Goal: Task Accomplishment & Management: Manage account settings

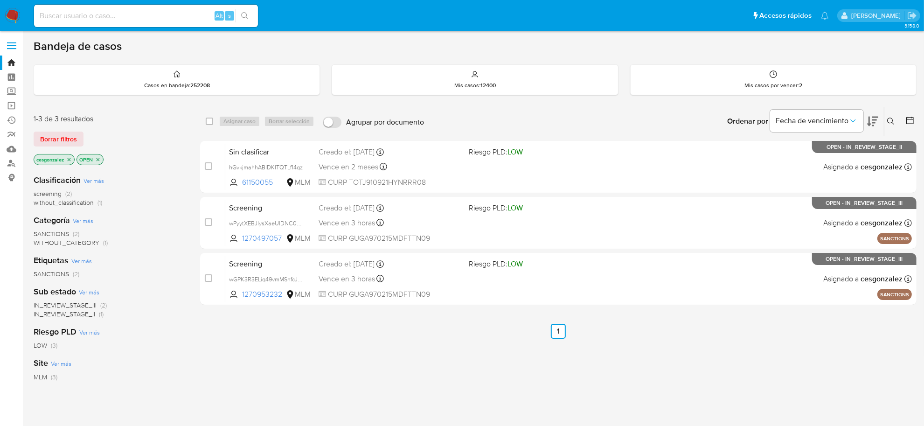
click at [104, 17] on input at bounding box center [146, 16] width 224 height 12
paste input "mb.facturas40@hotmail.com"
type input "mb.facturas40@hotmail.com"
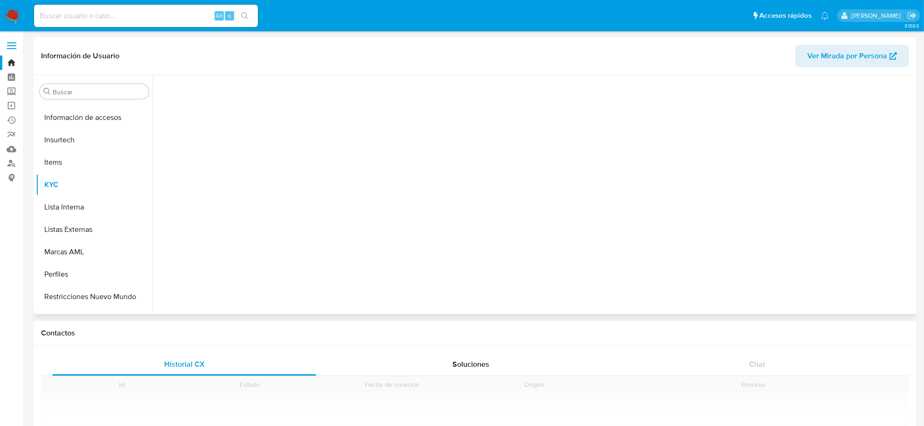
scroll to position [393, 0]
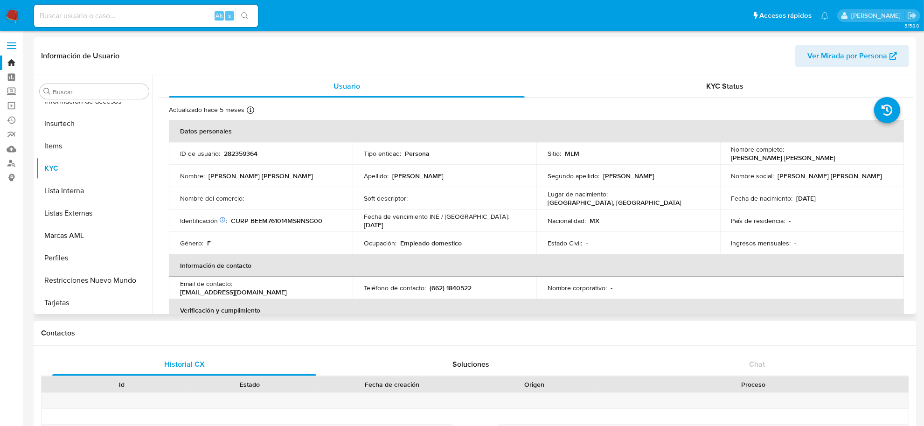
select select "10"
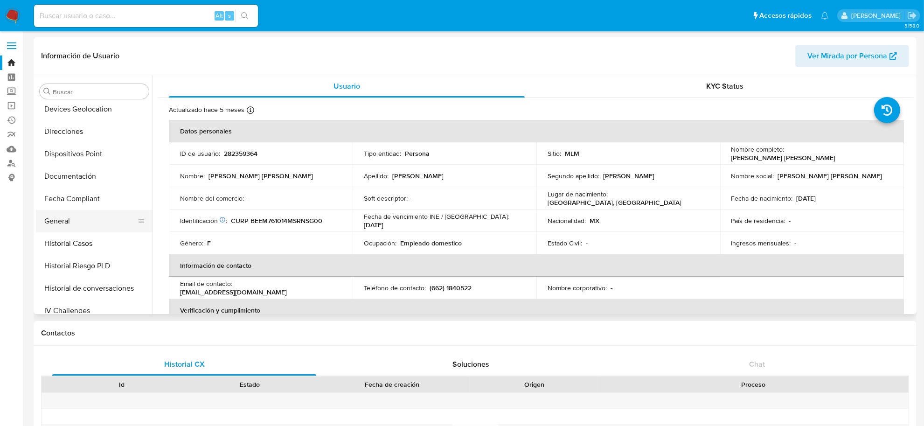
scroll to position [160, 0]
click at [89, 242] on button "Historial Casos" at bounding box center [90, 245] width 109 height 22
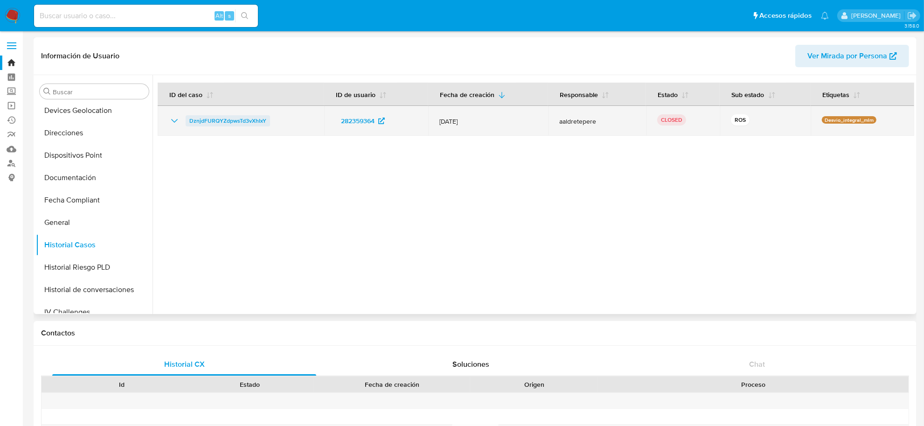
click at [201, 122] on span "DznjdFURQYZdpwsTd3vXhIxY" at bounding box center [227, 120] width 77 height 11
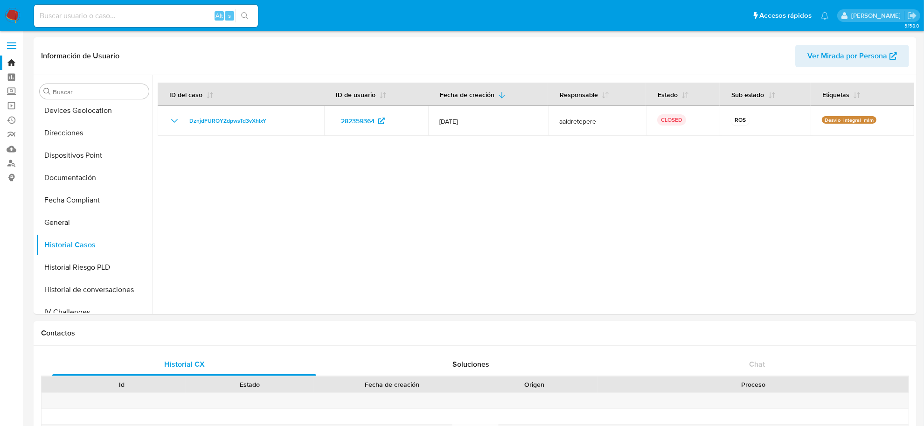
click at [112, 17] on input at bounding box center [146, 16] width 224 height 12
paste input "cjf8823@gmail.com"
type input "cjf8823@gmail.com"
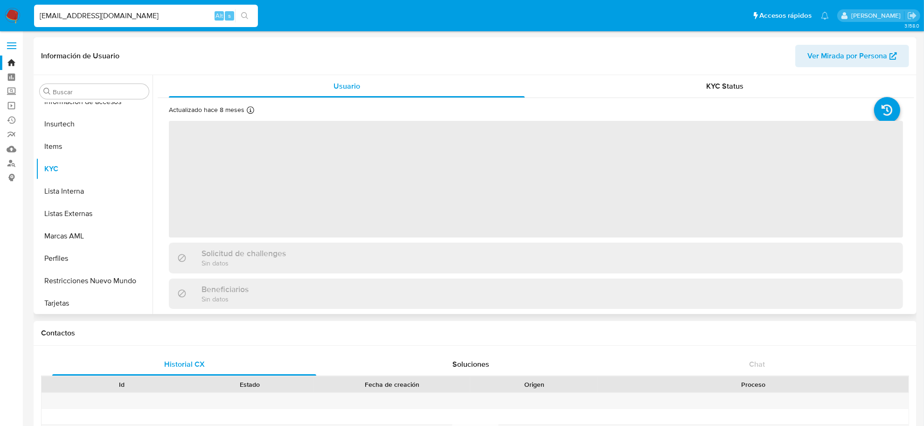
scroll to position [393, 0]
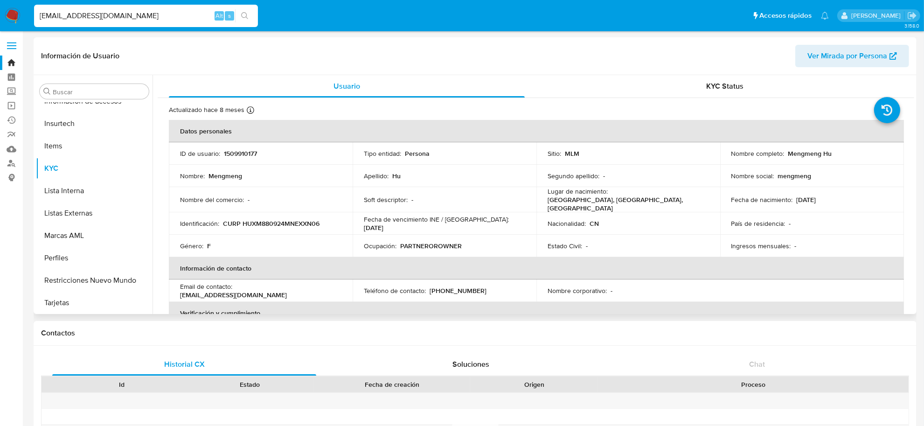
select select "10"
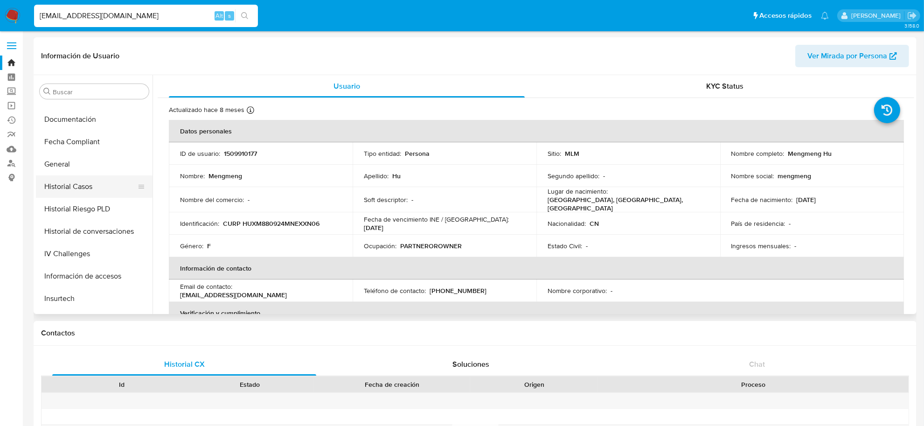
click at [92, 189] on button "Historial Casos" at bounding box center [90, 186] width 109 height 22
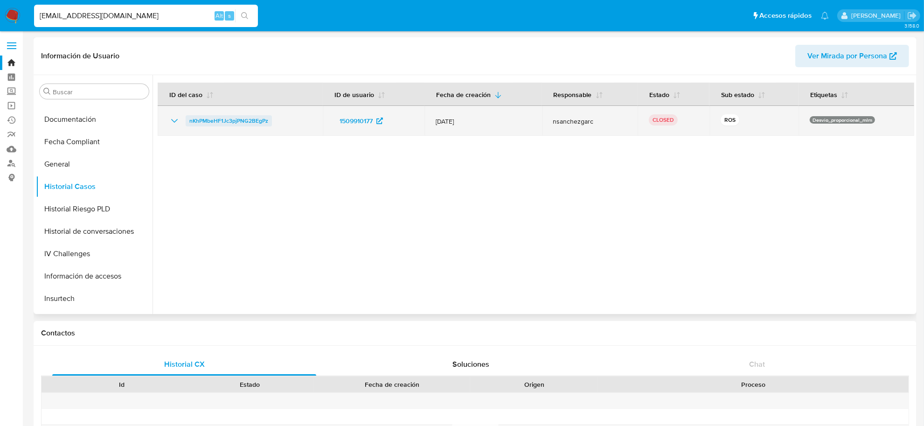
click at [248, 124] on span "nKhPMbeHF1Jc3pjPNG2BEgPz" at bounding box center [228, 120] width 79 height 11
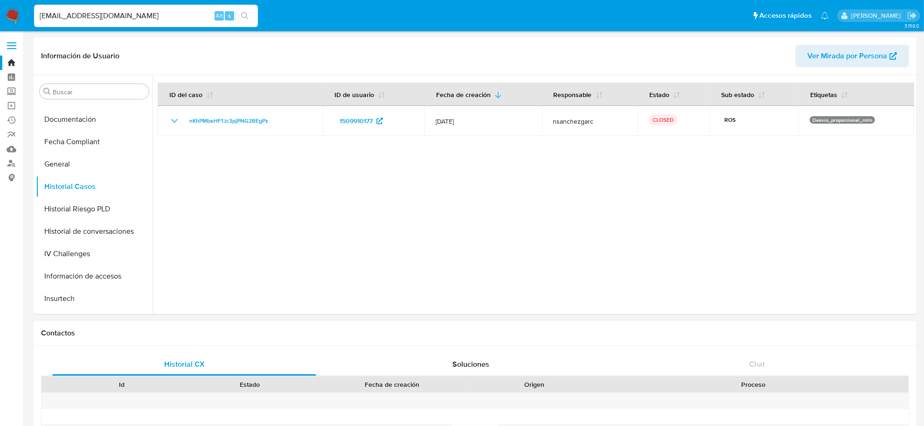
click at [9, 17] on img at bounding box center [13, 16] width 16 height 16
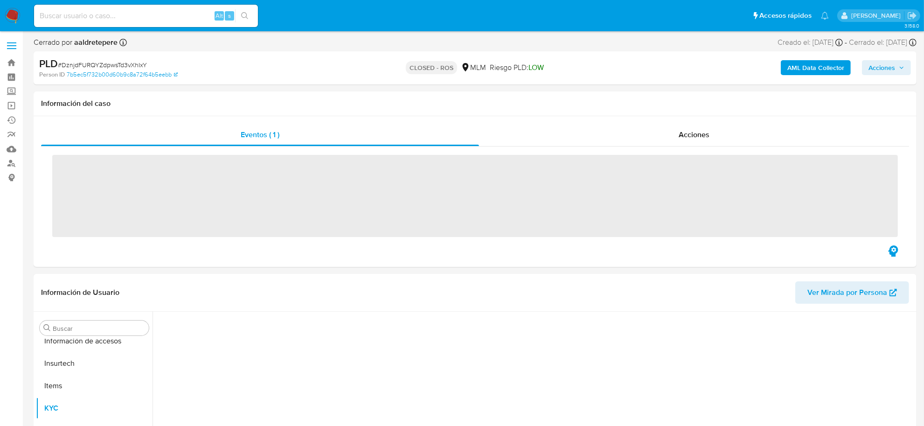
scroll to position [393, 0]
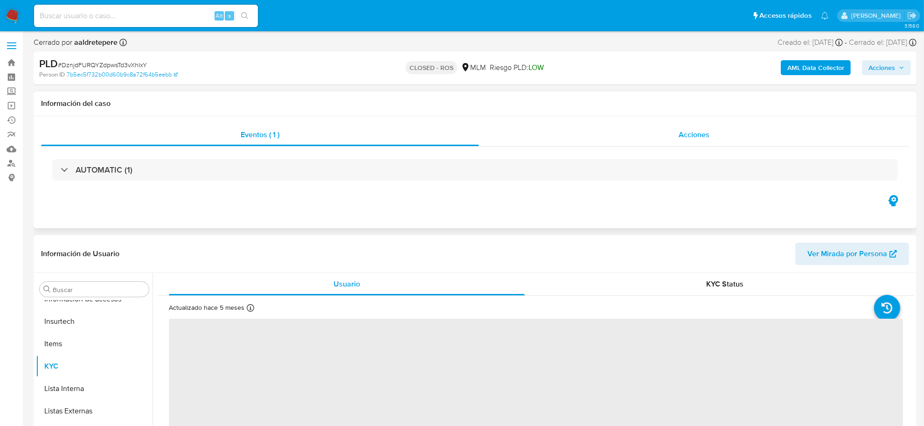
click at [684, 135] on span "Acciones" at bounding box center [693, 134] width 31 height 11
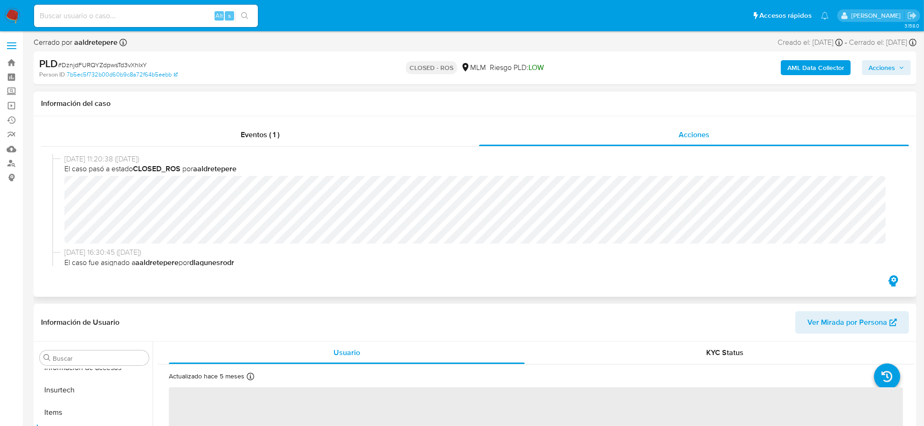
select select "10"
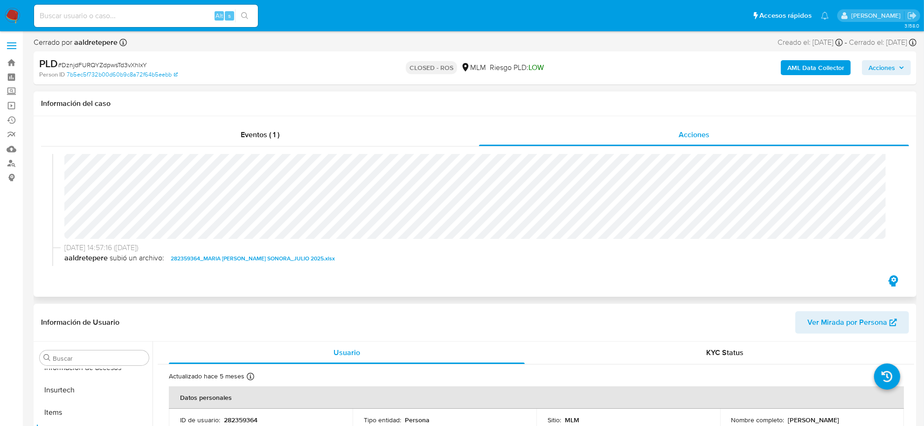
scroll to position [466, 0]
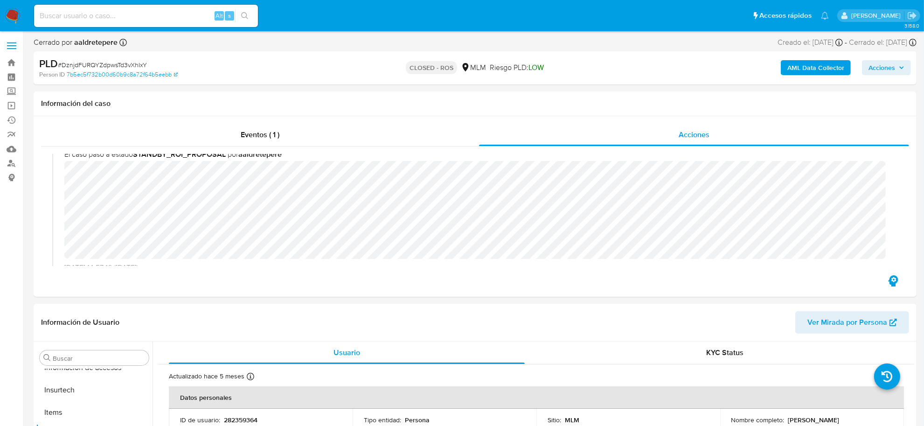
click at [77, 13] on input at bounding box center [146, 16] width 224 height 12
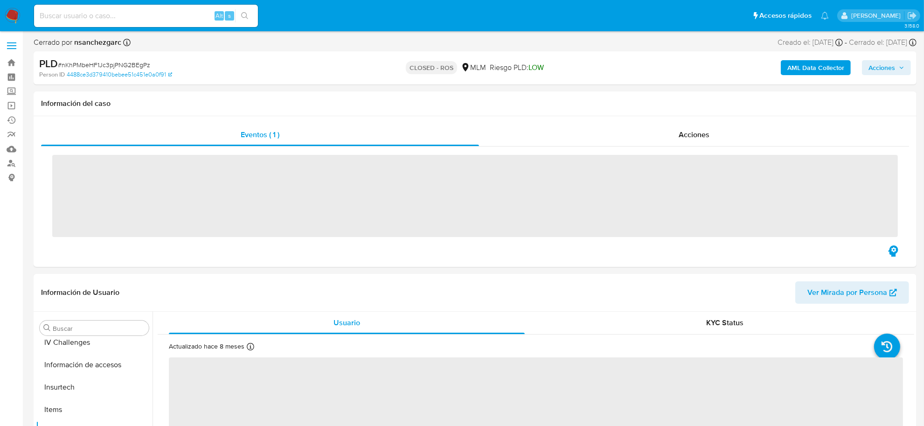
scroll to position [393, 0]
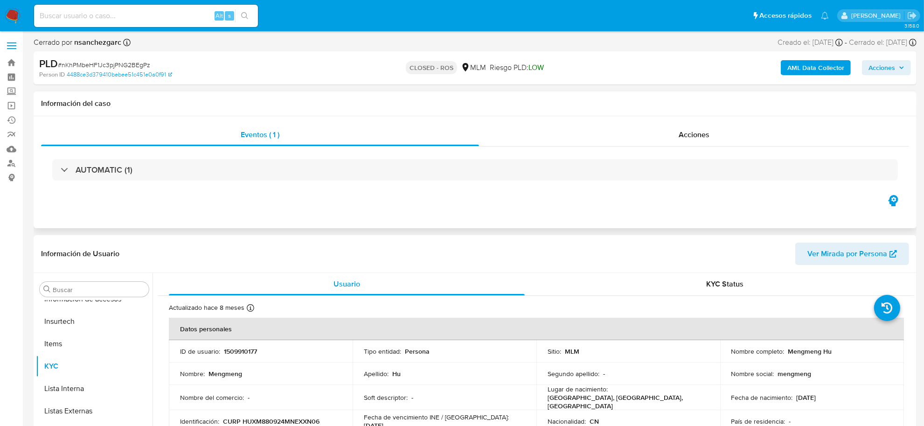
select select "10"
click at [681, 128] on div "Acciones" at bounding box center [694, 135] width 430 height 22
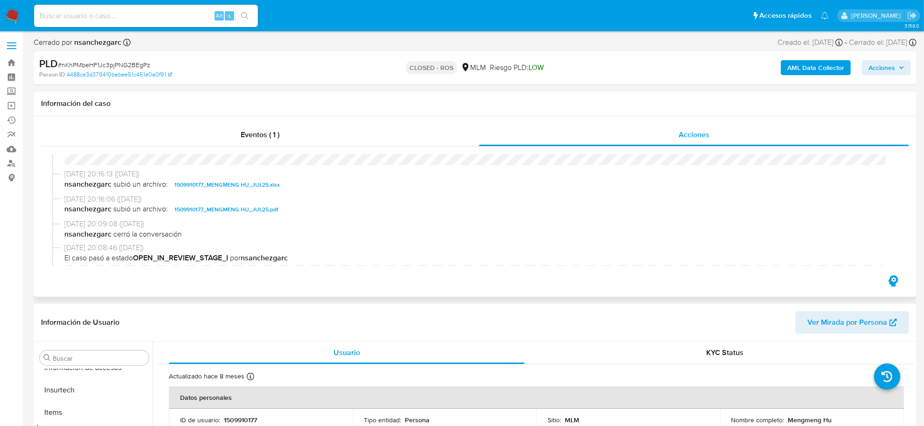
scroll to position [466, 0]
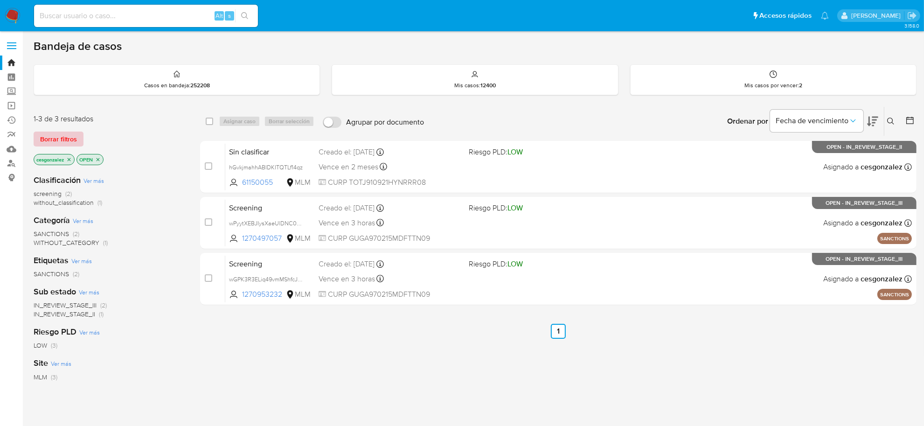
click at [75, 135] on span "Borrar filtros" at bounding box center [58, 138] width 37 height 13
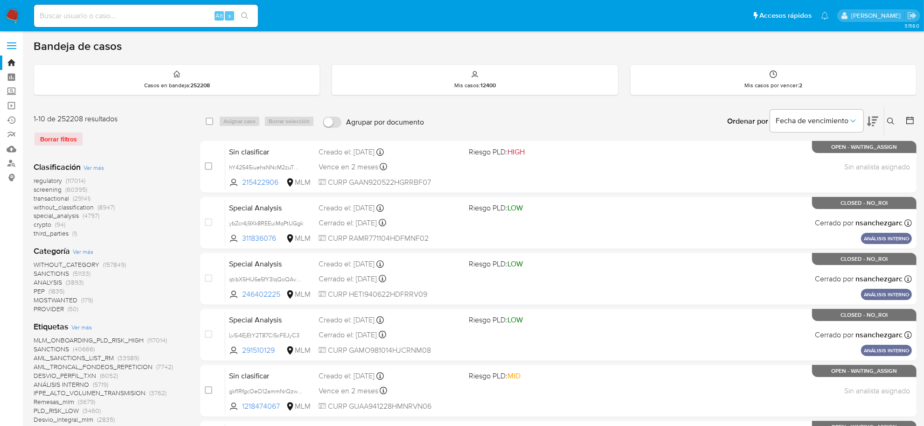
click at [891, 118] on icon at bounding box center [890, 121] width 7 height 7
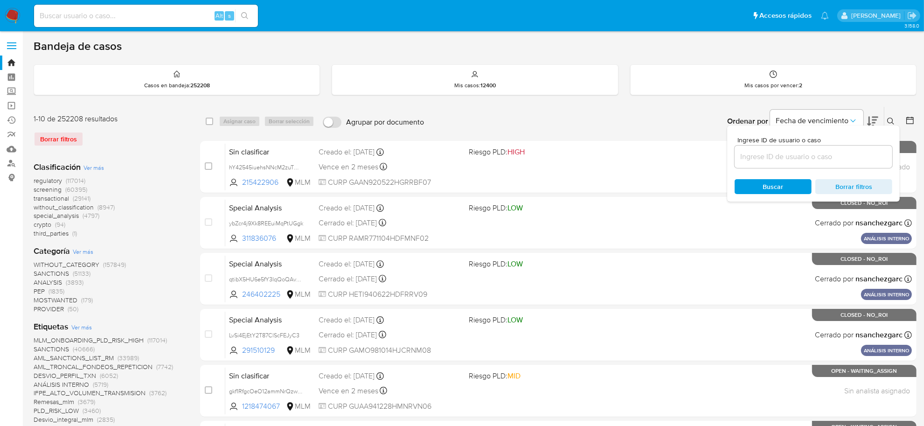
click at [798, 159] on input at bounding box center [813, 157] width 158 height 12
type input "IC0Mem3kwjiBrCUyMaGgUVvc"
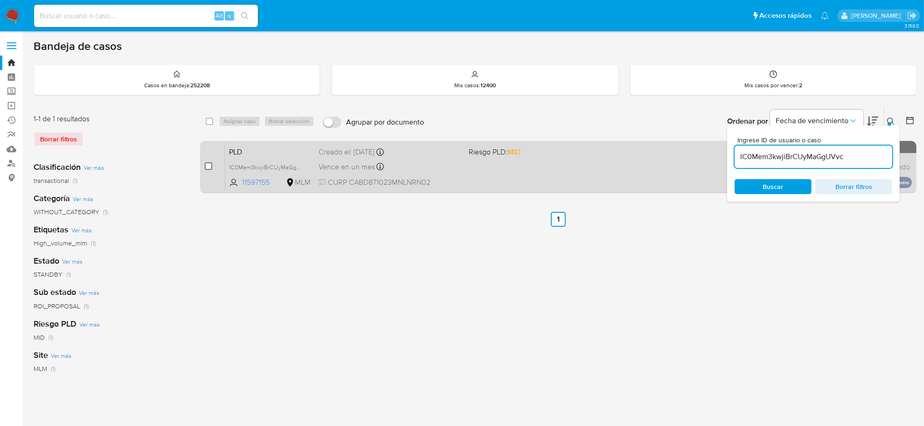
click at [205, 166] on input "checkbox" at bounding box center [208, 165] width 7 height 7
checkbox input "true"
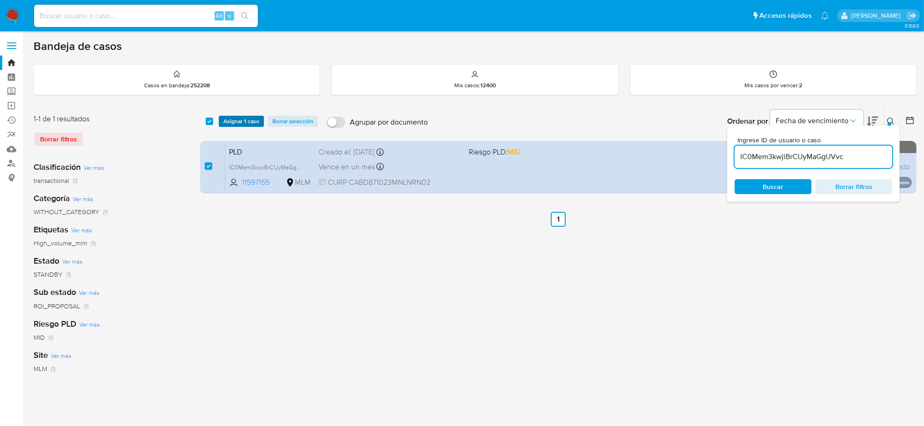
click at [250, 120] on span "Asignar 1 caso" at bounding box center [241, 121] width 36 height 9
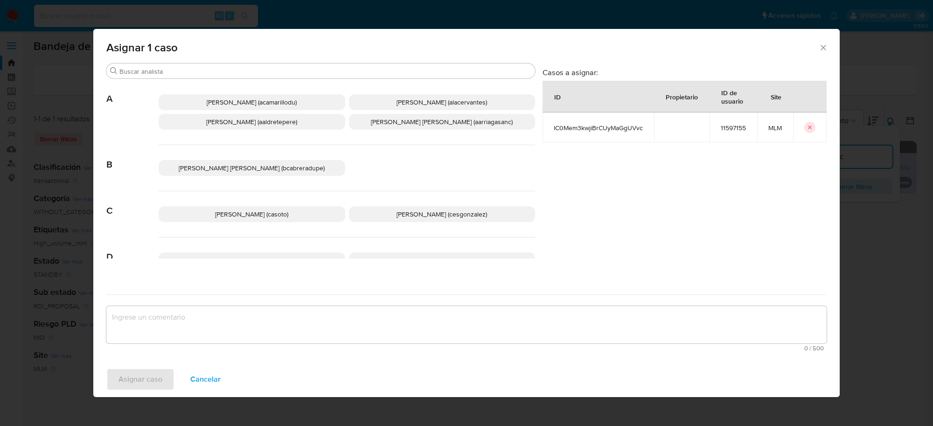
click at [418, 214] on span "Cesar Gonzalez (cesgonzalez)" at bounding box center [441, 213] width 90 height 9
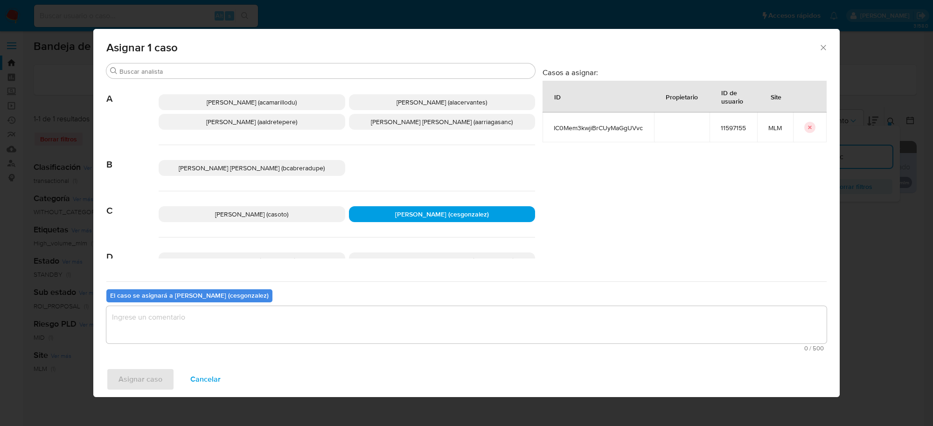
click at [204, 325] on textarea "assign-modal" at bounding box center [466, 324] width 720 height 37
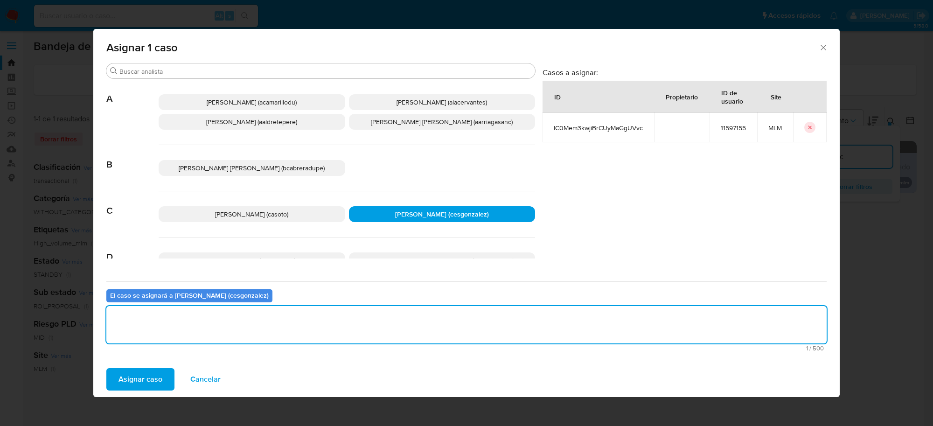
click at [152, 377] on span "Asignar caso" at bounding box center [140, 379] width 44 height 21
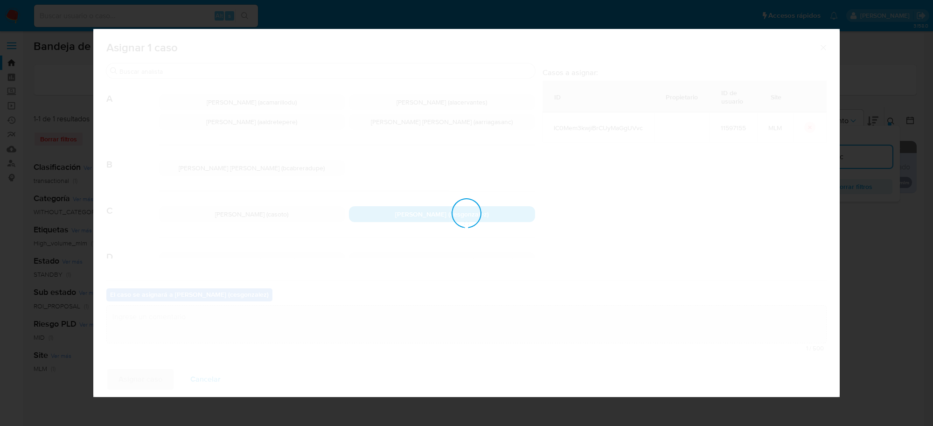
checkbox input "false"
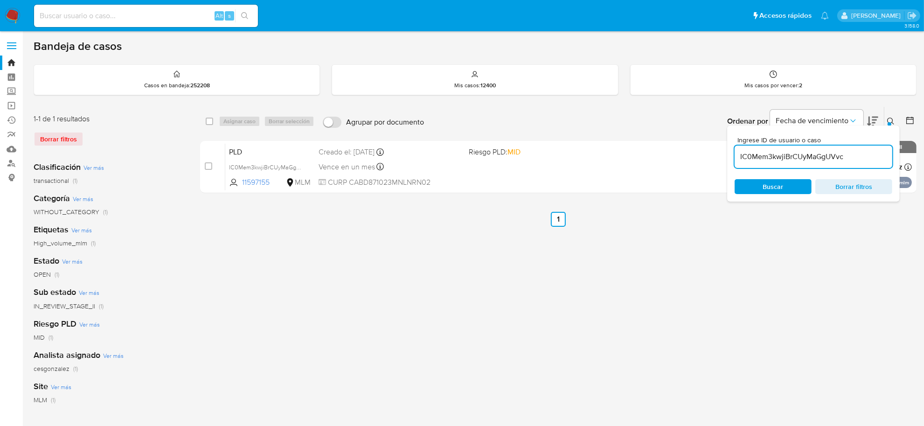
click at [887, 118] on icon at bounding box center [890, 121] width 7 height 7
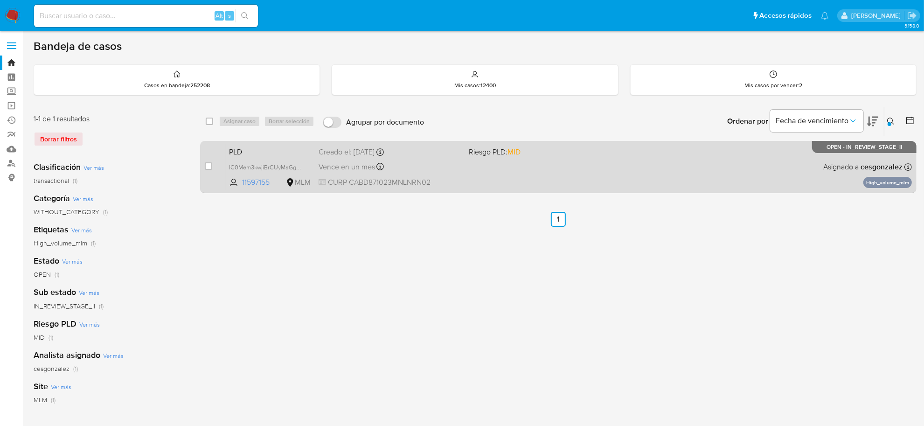
click at [358, 165] on span "Vence en un mes" at bounding box center [346, 167] width 56 height 10
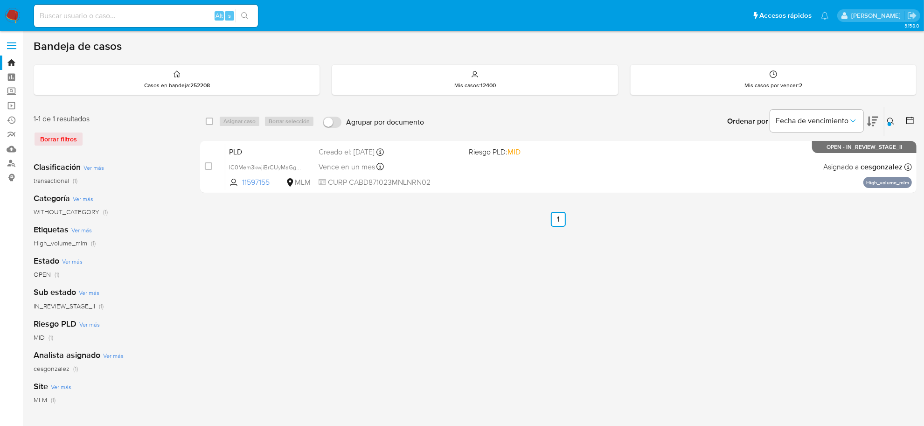
click at [888, 116] on button at bounding box center [891, 121] width 15 height 11
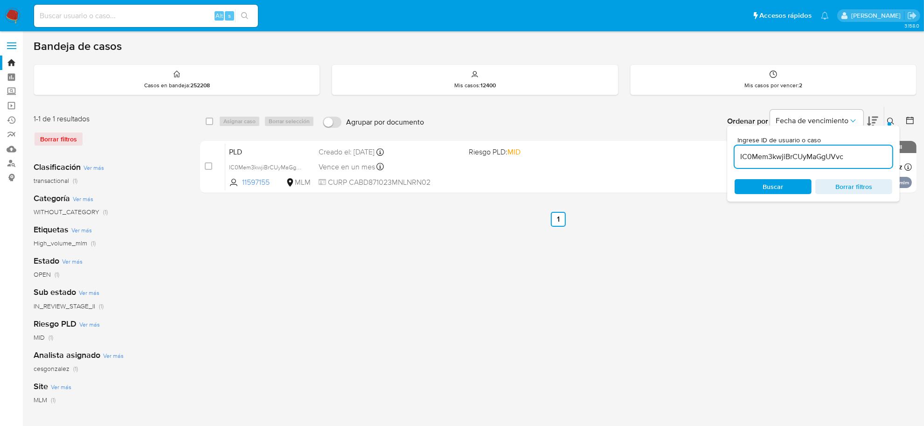
click at [770, 159] on input "IC0Mem3kwjiBrCUyMaGgUVvc" at bounding box center [813, 157] width 158 height 12
type input "0yMPnEH2XHydgokCqb5gvJ7e"
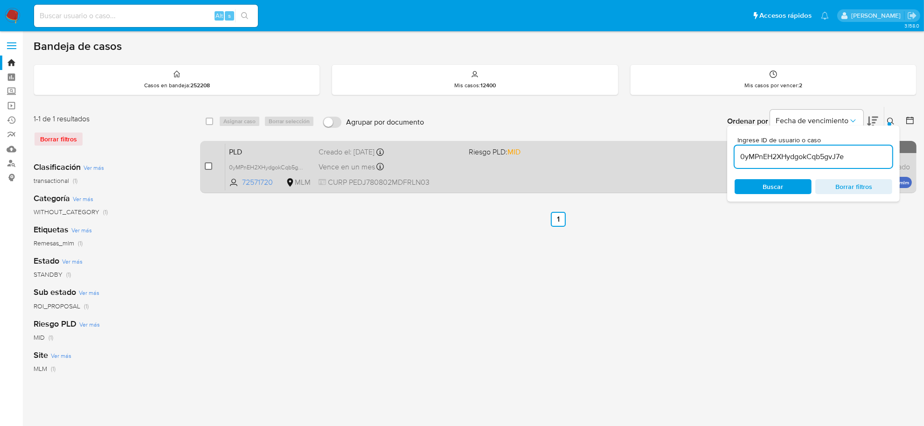
click at [209, 166] on input "checkbox" at bounding box center [208, 165] width 7 height 7
checkbox input "true"
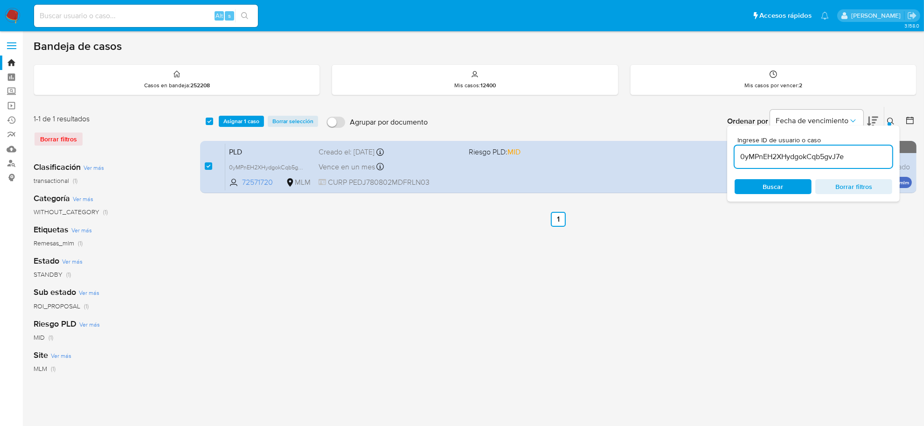
click at [892, 116] on button at bounding box center [891, 121] width 15 height 11
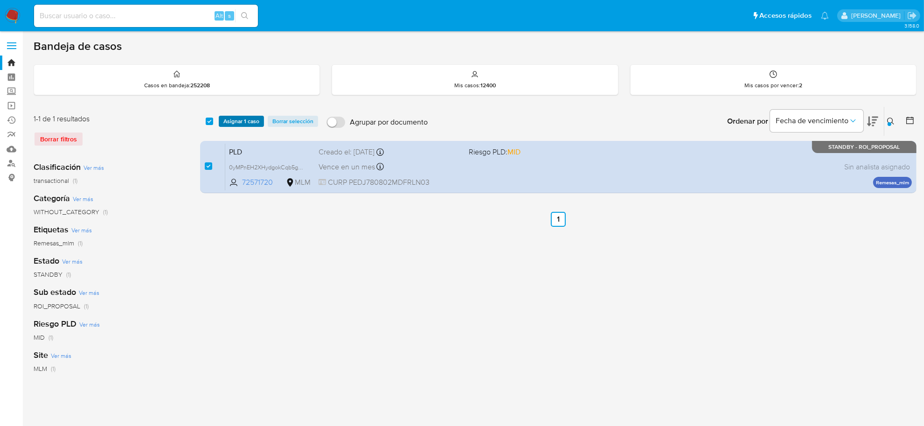
click at [238, 117] on span "Asignar 1 caso" at bounding box center [241, 121] width 36 height 9
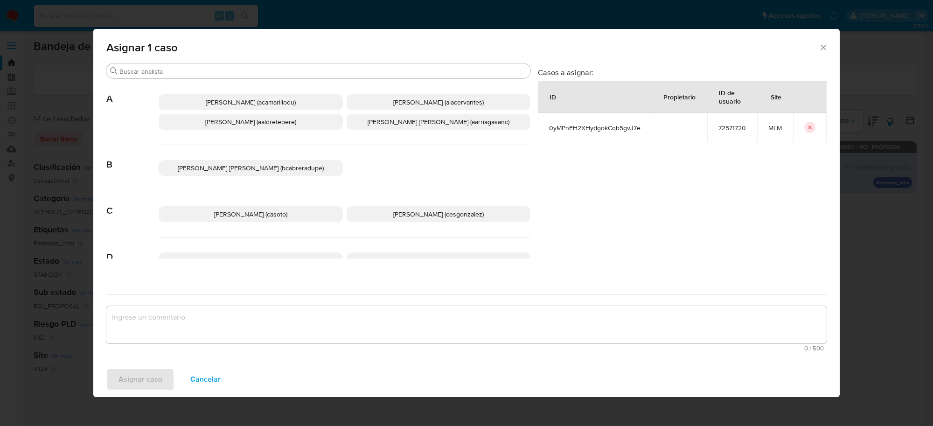
click at [423, 214] on span "Cesar Gonzalez (cesgonzalez)" at bounding box center [438, 213] width 90 height 9
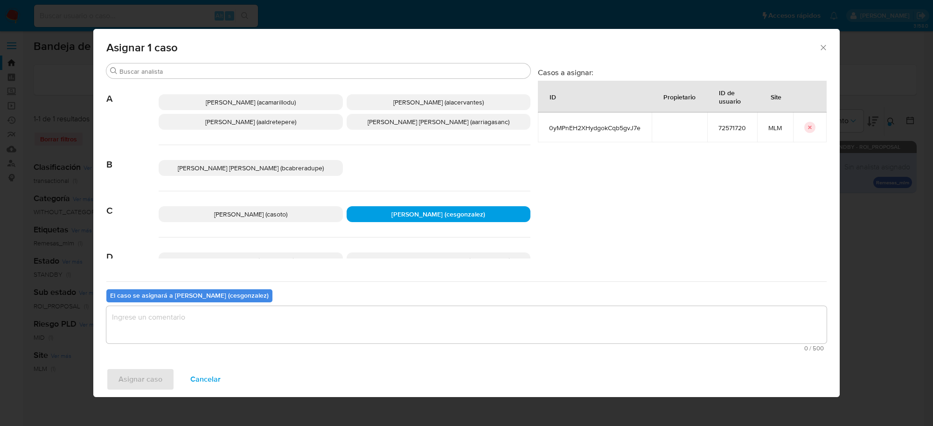
click at [203, 336] on textarea "assign-modal" at bounding box center [466, 324] width 720 height 37
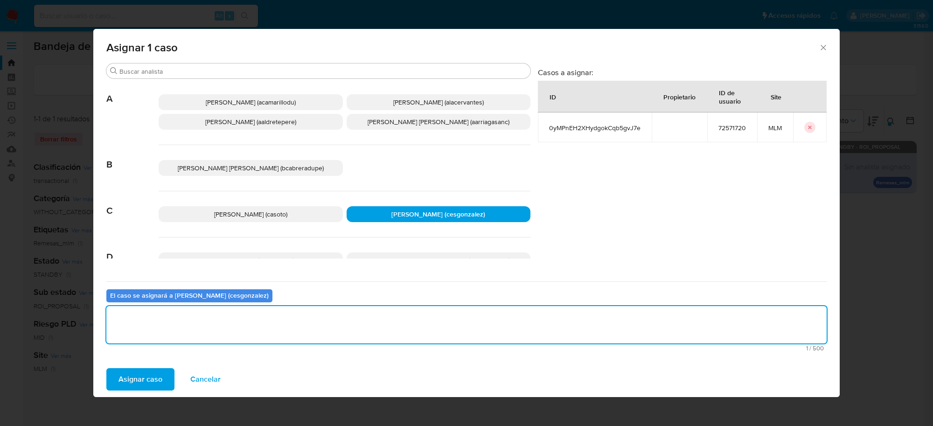
click at [141, 371] on span "Asignar caso" at bounding box center [140, 379] width 44 height 21
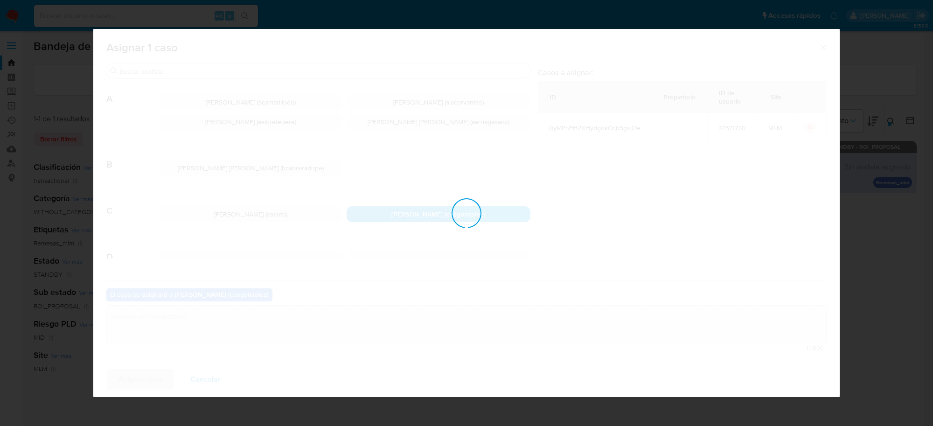
checkbox input "false"
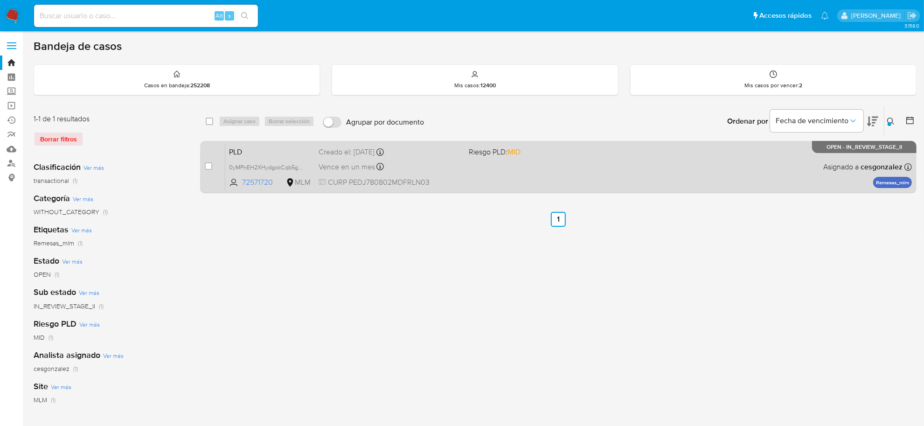
click at [471, 175] on div "PLD 0yMPnEH2XHydgokCqb5gvJ7e 72571720 MLM Riesgo PLD: MID Creado el: 12/08/2025…" at bounding box center [568, 166] width 686 height 47
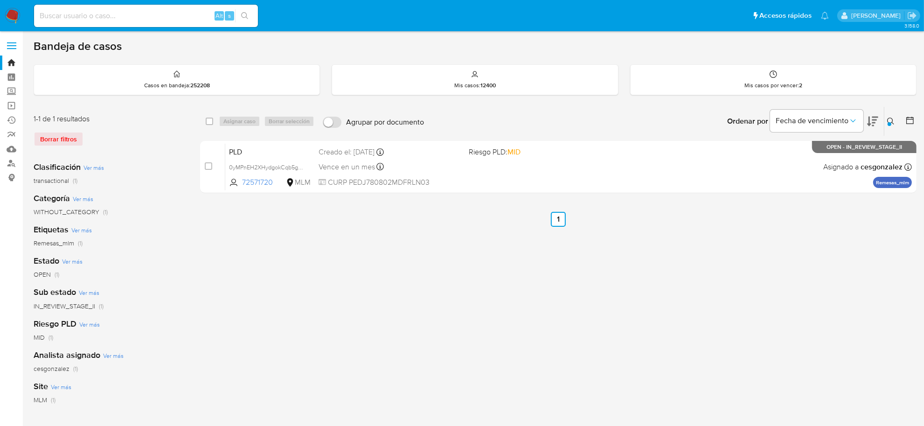
click at [19, 20] on img at bounding box center [13, 16] width 16 height 16
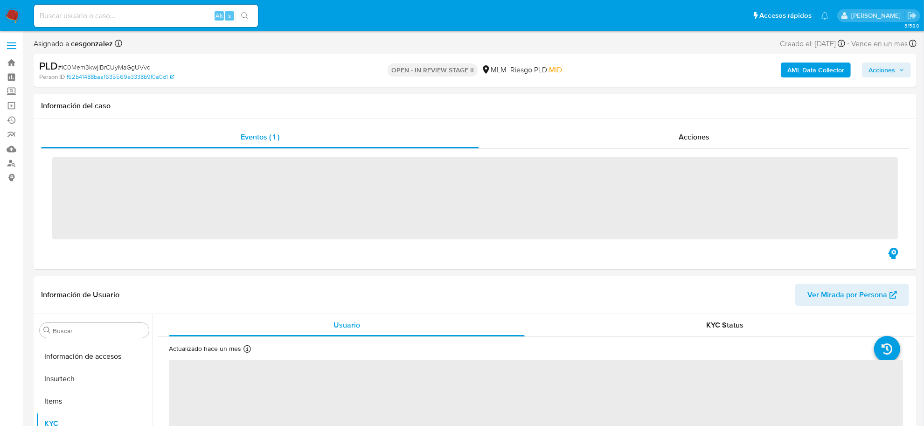
scroll to position [393, 0]
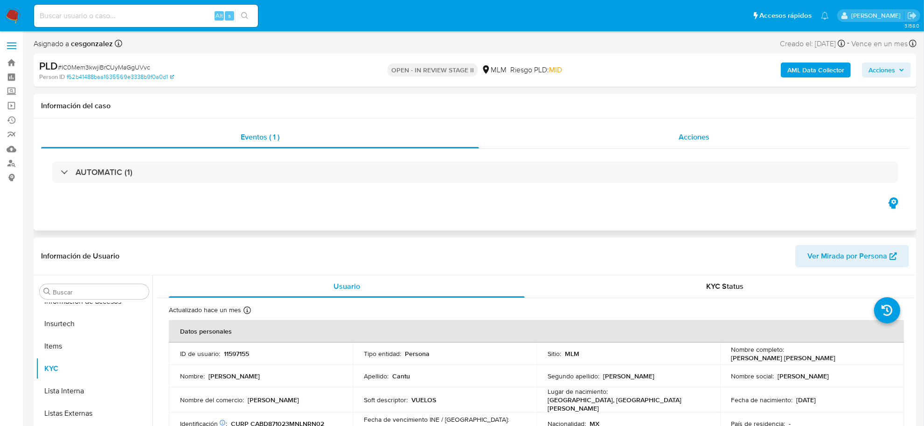
select select "10"
click at [707, 139] on span "Acciones" at bounding box center [693, 136] width 31 height 11
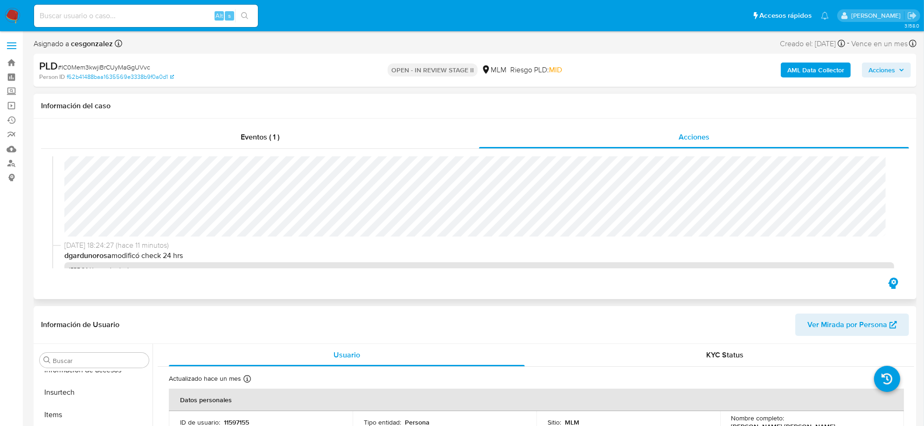
scroll to position [117, 0]
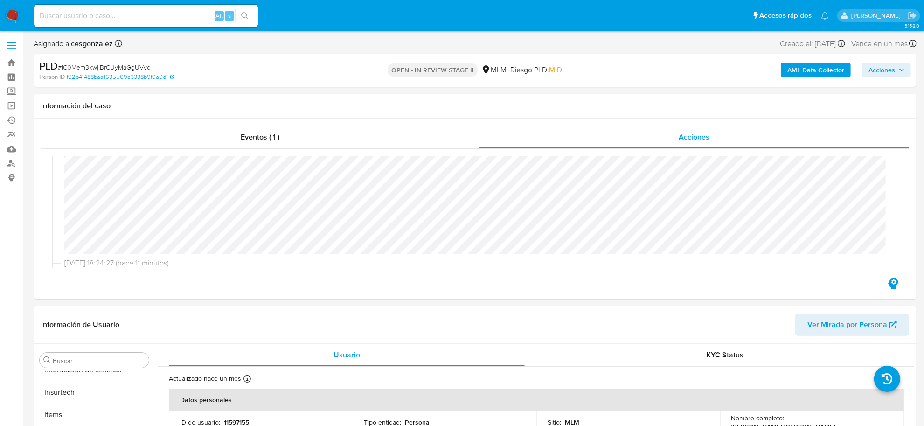
click at [899, 74] on span "Acciones" at bounding box center [886, 69] width 36 height 13
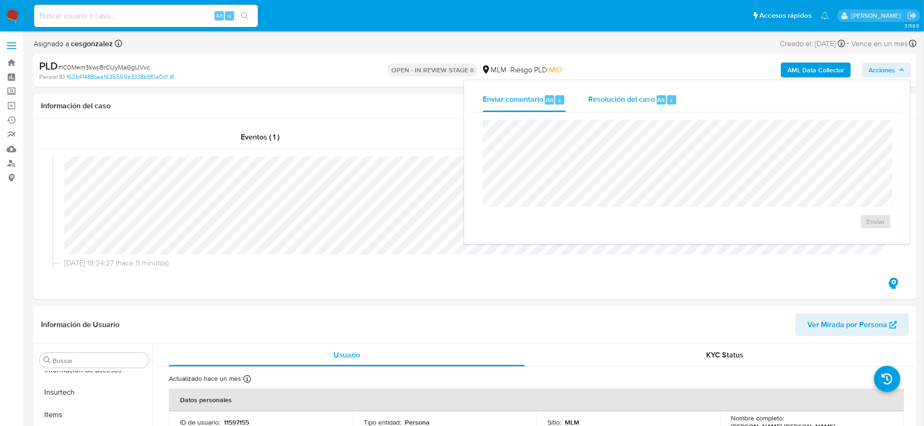
click at [634, 107] on div "Resolución del caso Alt r" at bounding box center [632, 100] width 89 height 24
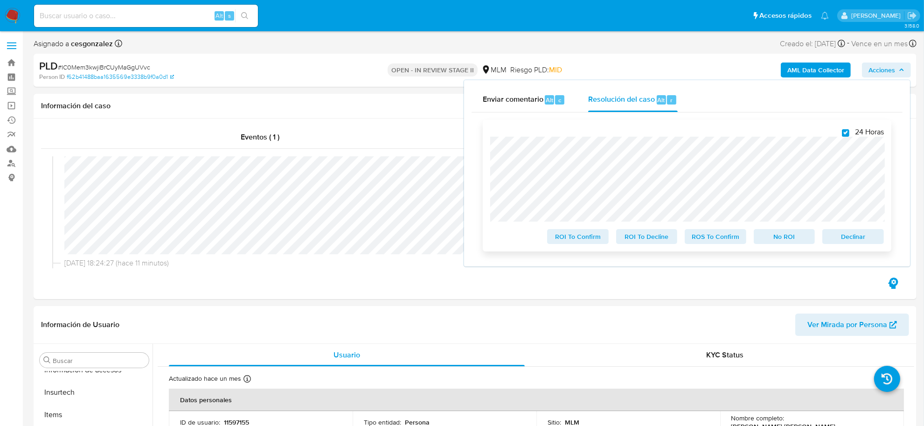
checkbox input "true"
click at [714, 236] on span "ROS To Confirm" at bounding box center [715, 236] width 48 height 13
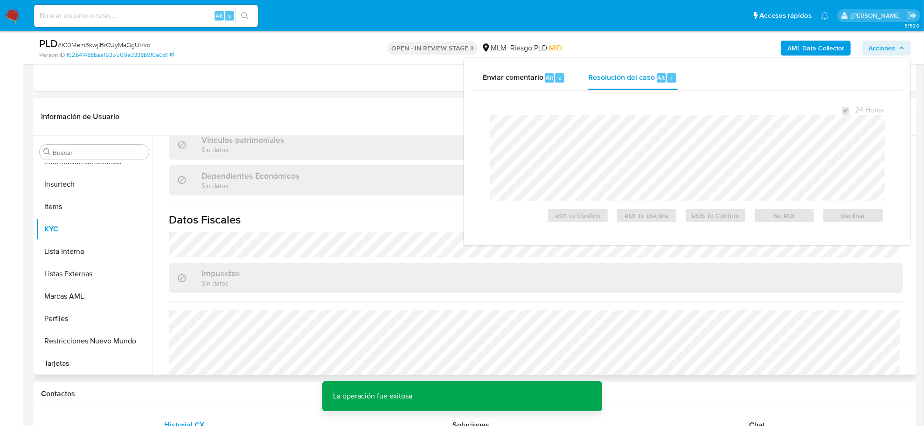
scroll to position [567, 0]
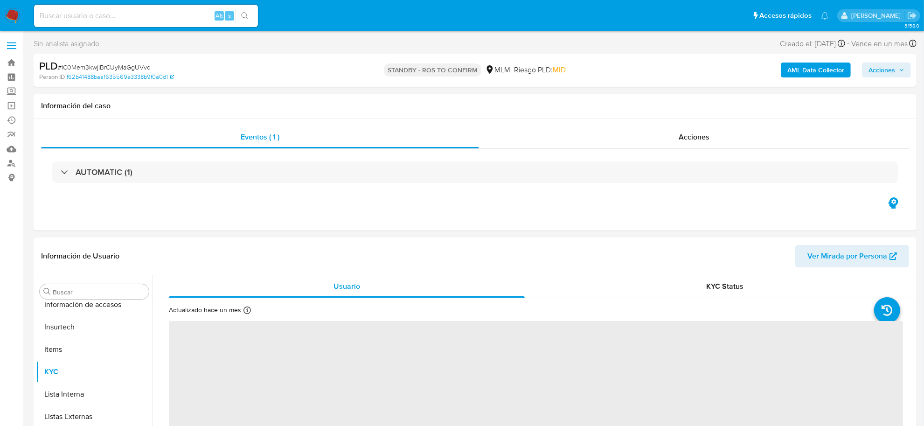
scroll to position [393, 0]
click at [123, 69] on span "# IC0Mem3kwjiBrCUyMaGgUVvc" at bounding box center [104, 66] width 92 height 9
copy span "IC0Mem3kwjiBrCUyMaGgUVvc"
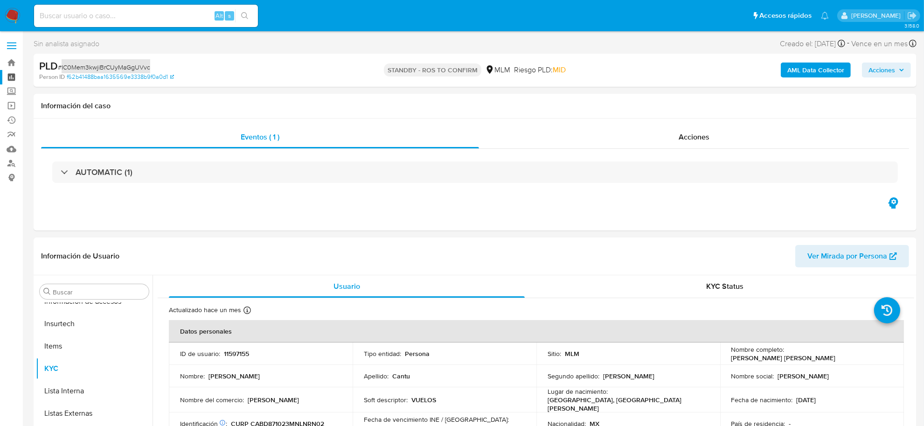
select select "10"
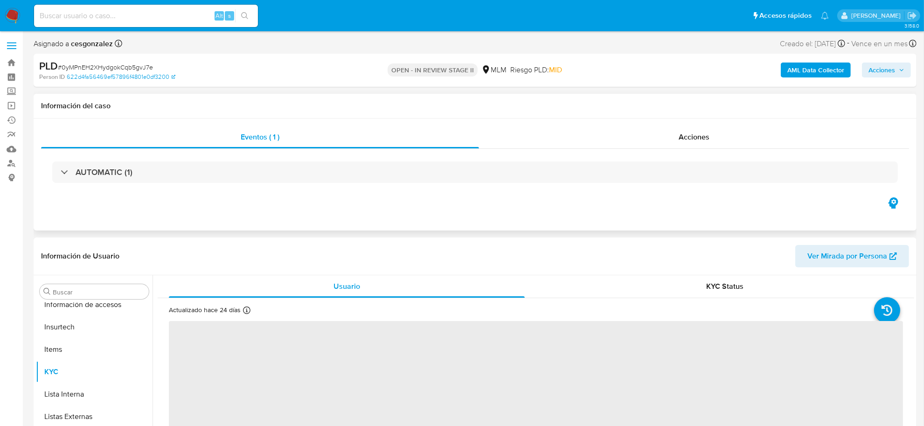
scroll to position [393, 0]
click at [712, 138] on div "Acciones" at bounding box center [694, 137] width 430 height 22
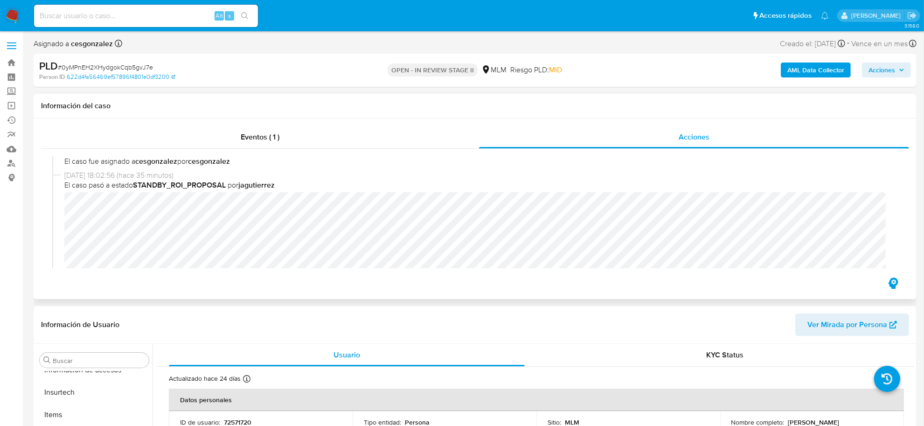
select select "10"
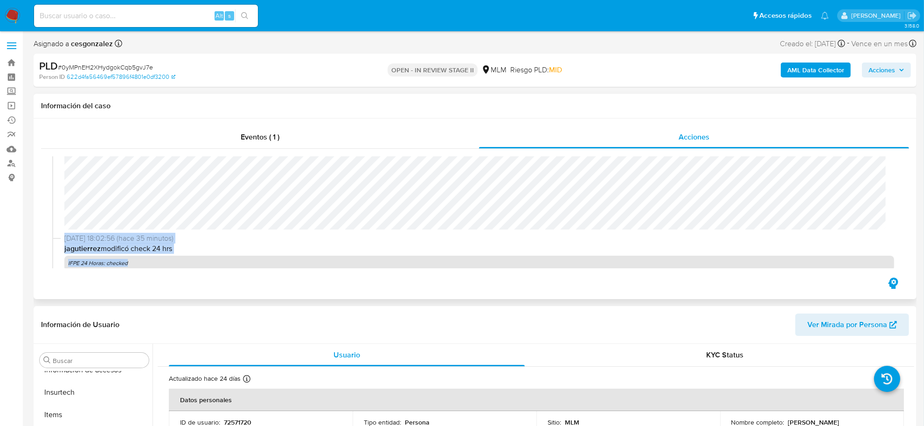
scroll to position [189, 0]
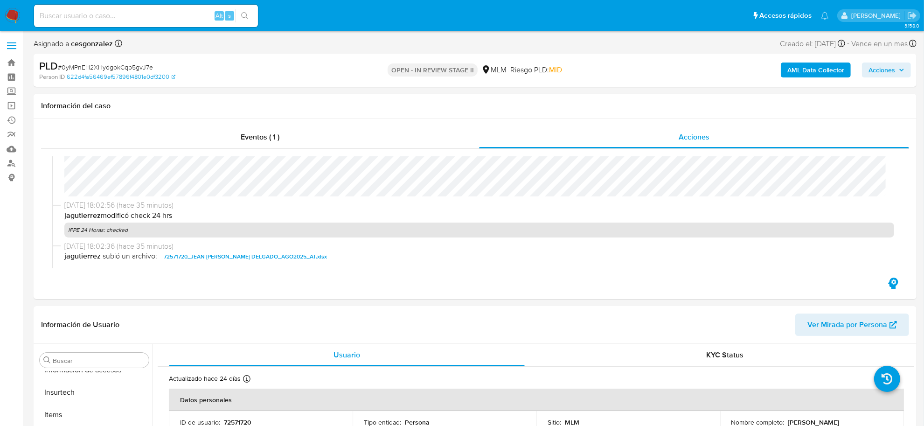
click at [903, 66] on span "Acciones" at bounding box center [886, 69] width 36 height 13
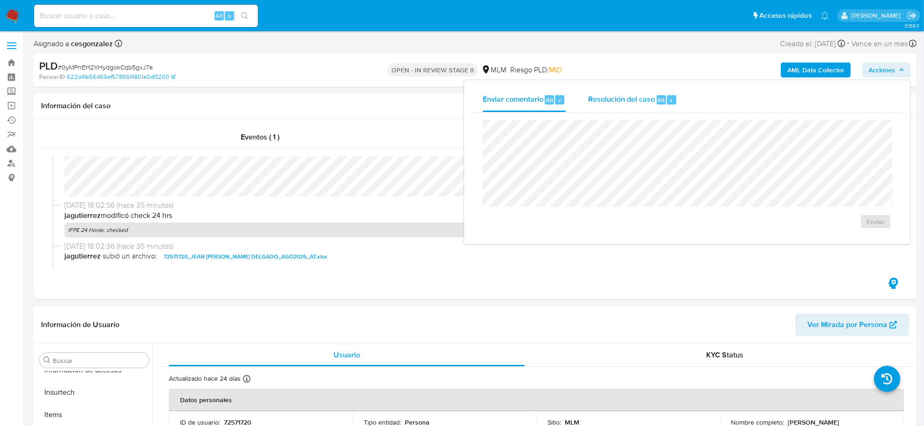
click at [630, 98] on span "Resolución del caso" at bounding box center [621, 99] width 67 height 11
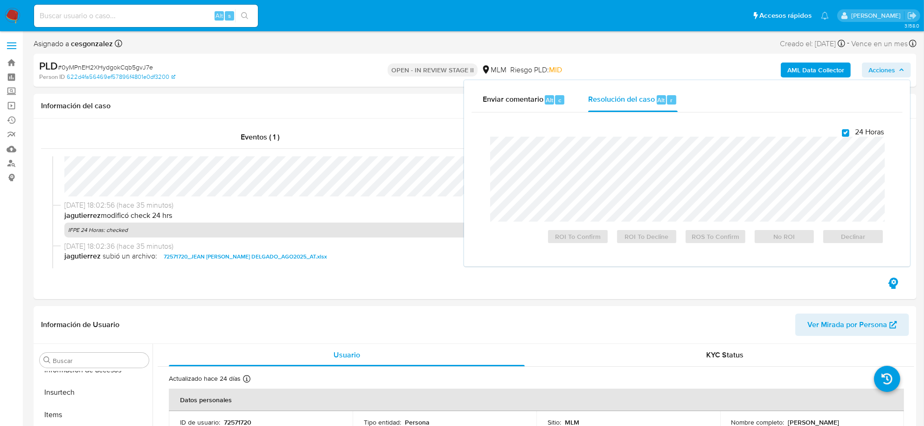
checkbox input "true"
click at [711, 236] on span "ROS To Confirm" at bounding box center [715, 236] width 48 height 13
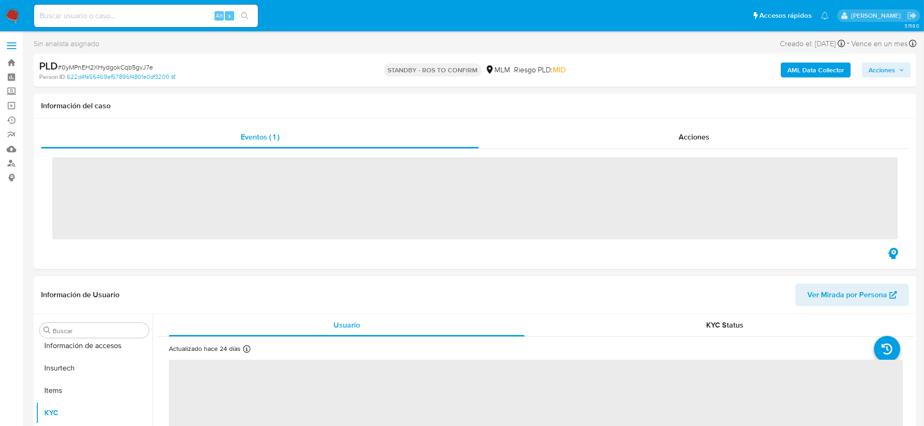
scroll to position [393, 0]
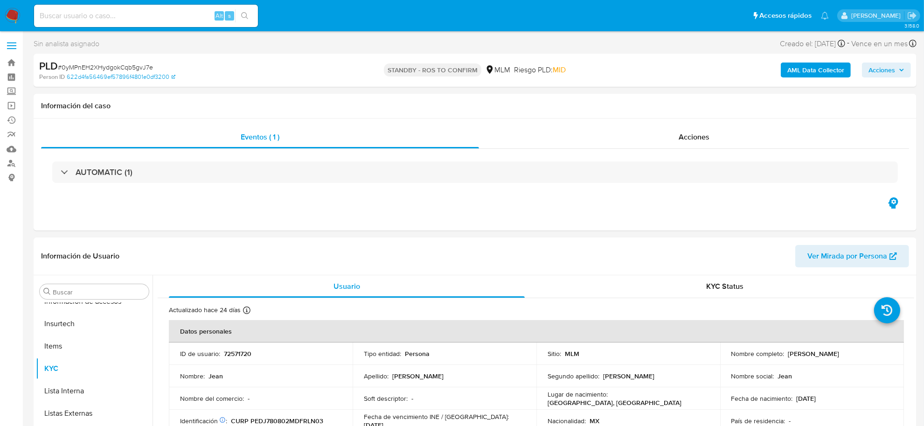
select select "10"
click at [133, 65] on span "# 0yMPnEH2XHydgokCqb5gvJ7e" at bounding box center [105, 66] width 95 height 9
copy span "0yMPnEH2XHydgokCqb5gvJ7e"
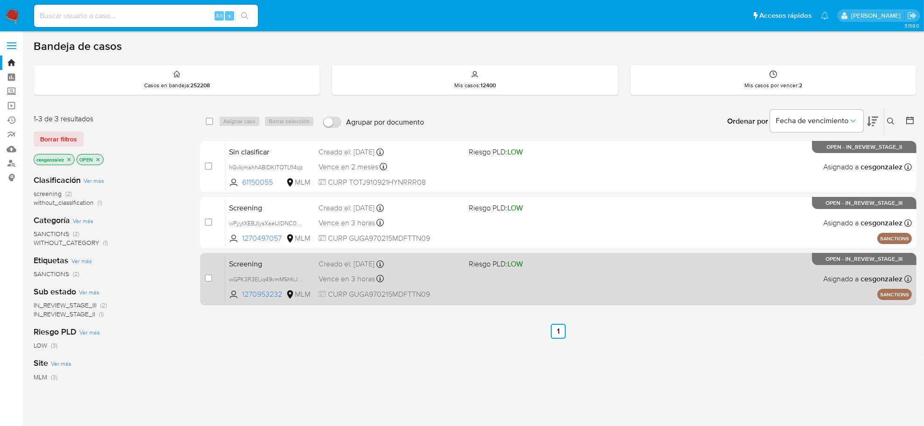
click at [369, 289] on span "CURP GUGA970215MDFTTN09" at bounding box center [389, 294] width 143 height 10
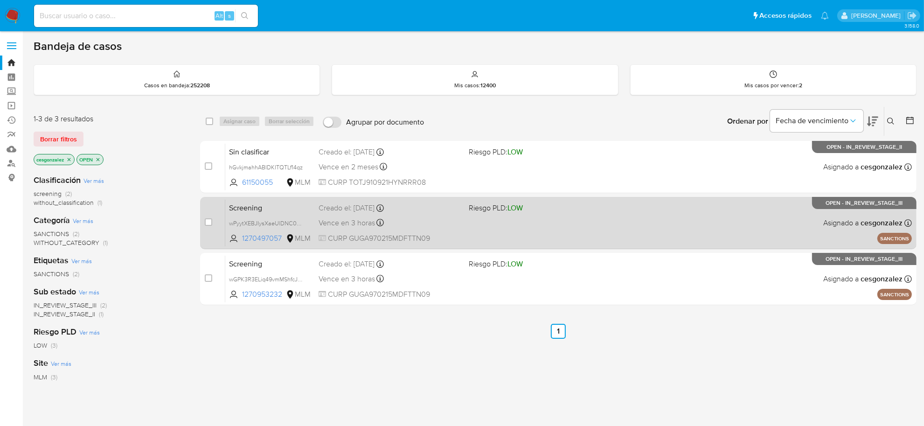
click at [463, 229] on div "Screening wPyytXEBJIysXaeUlDNC0nON 1270497057 MLM Riesgo PLD: LOW Creado el: 08…" at bounding box center [568, 222] width 686 height 47
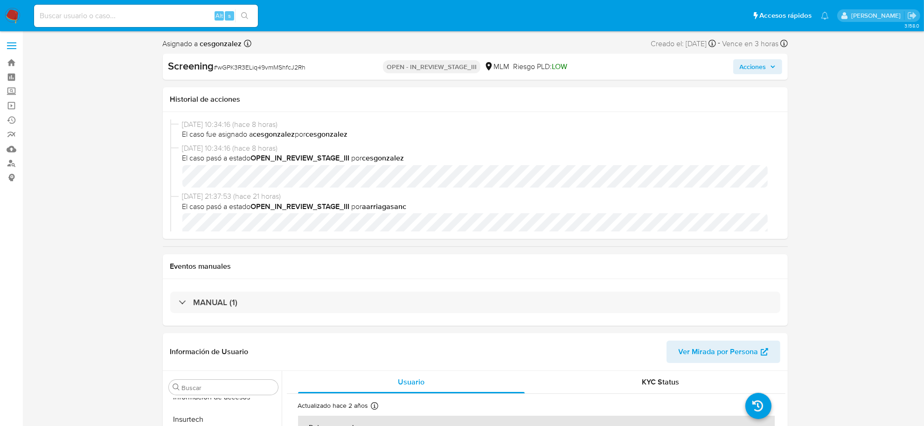
scroll to position [58, 0]
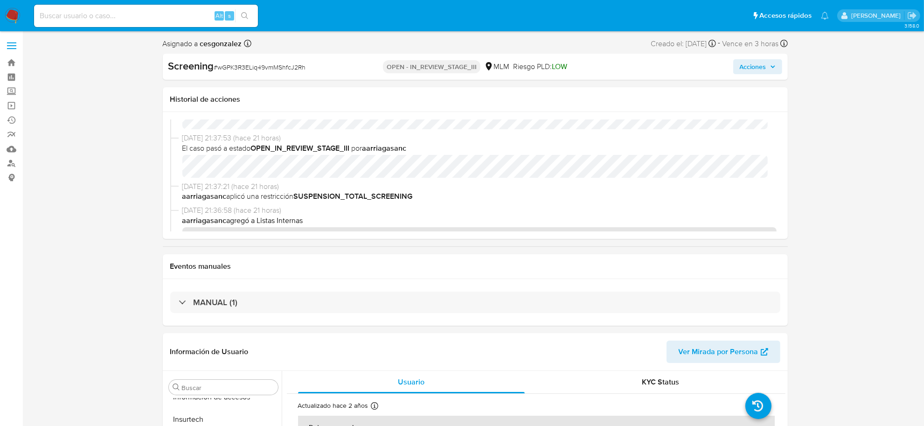
select select "10"
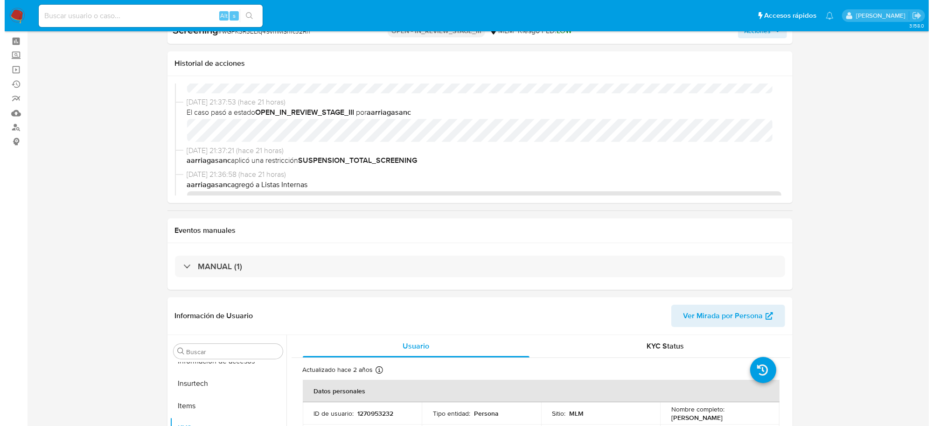
scroll to position [0, 0]
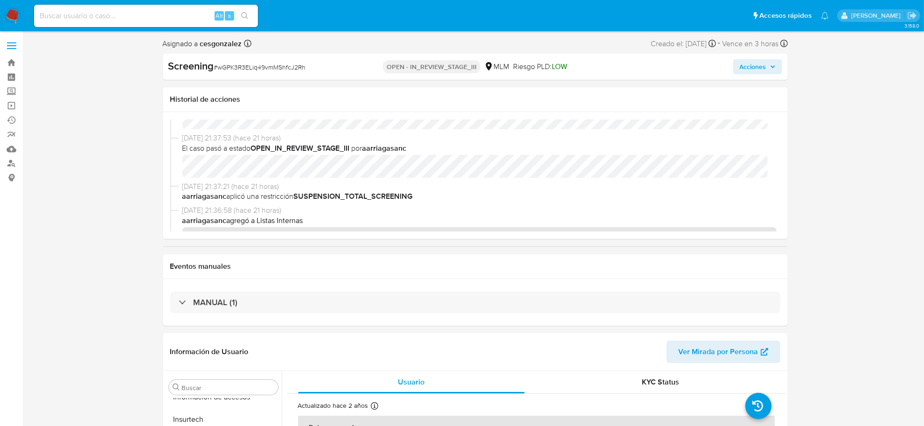
click at [773, 64] on icon "button" at bounding box center [773, 67] width 6 height 6
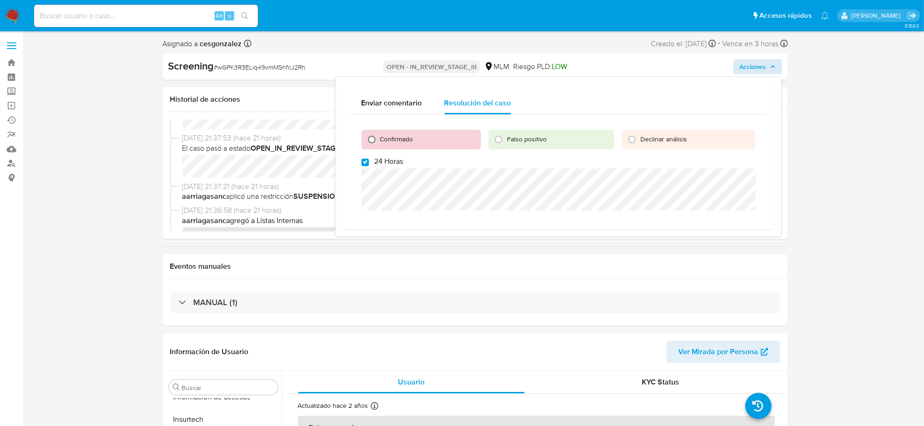
click at [370, 138] on input "Confirmado" at bounding box center [371, 139] width 15 height 15
radio input "true"
click at [364, 159] on input "24 Horas" at bounding box center [364, 162] width 7 height 7
checkbox input "false"
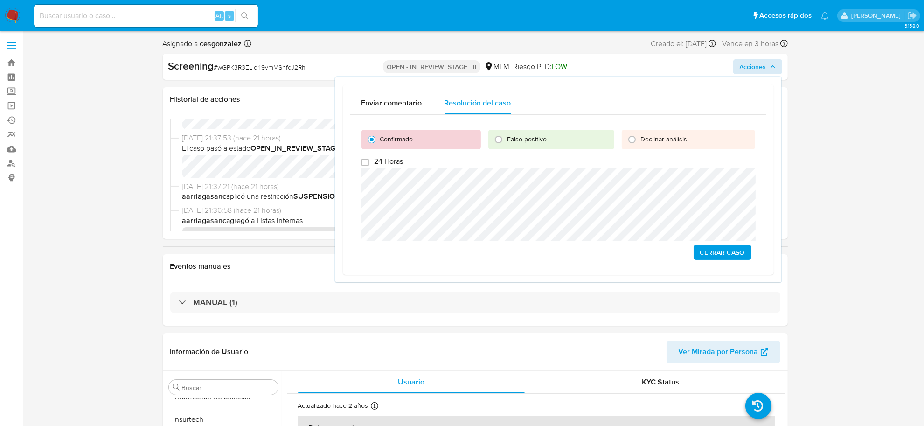
click at [734, 256] on span "Cerrar Caso" at bounding box center [722, 252] width 45 height 13
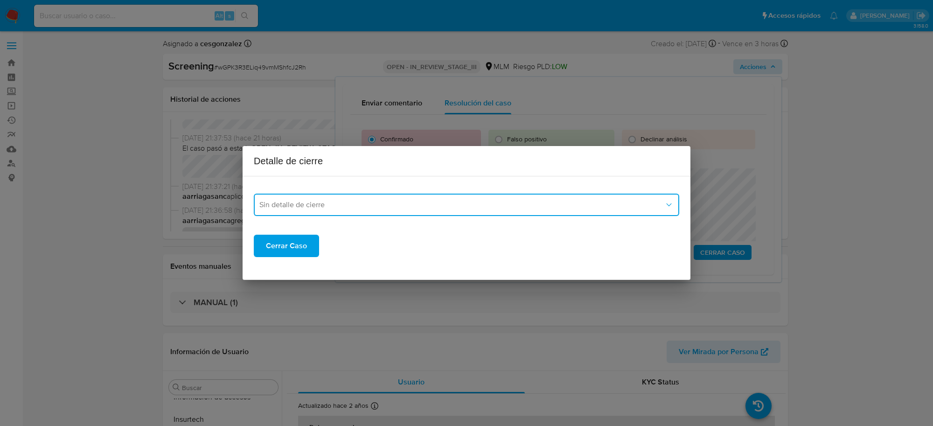
click at [358, 208] on span "Sin detalle de cierre" at bounding box center [461, 204] width 405 height 9
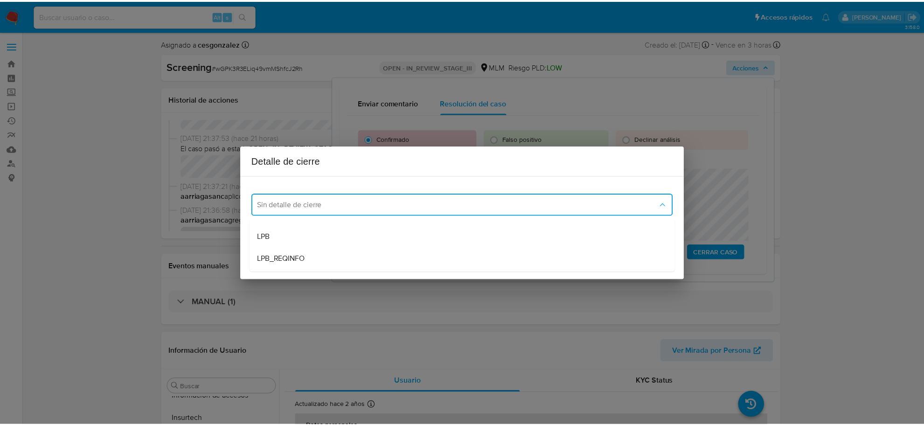
scroll to position [58, 0]
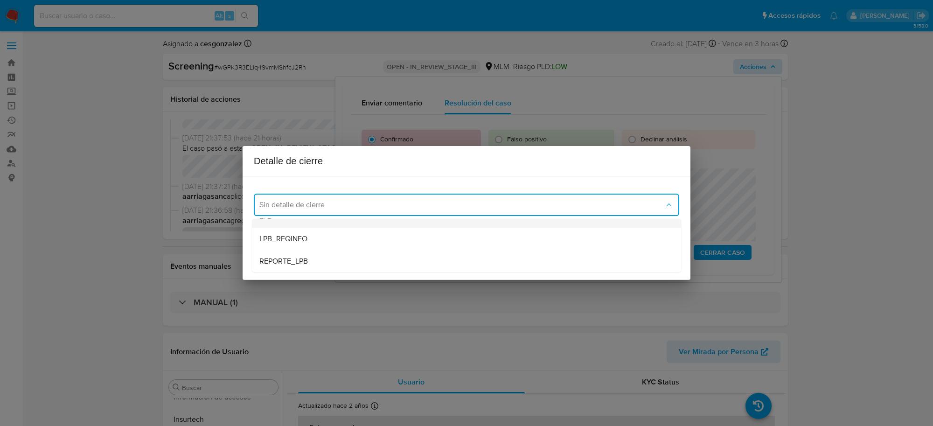
click at [311, 224] on div "LPB" at bounding box center [466, 216] width 414 height 22
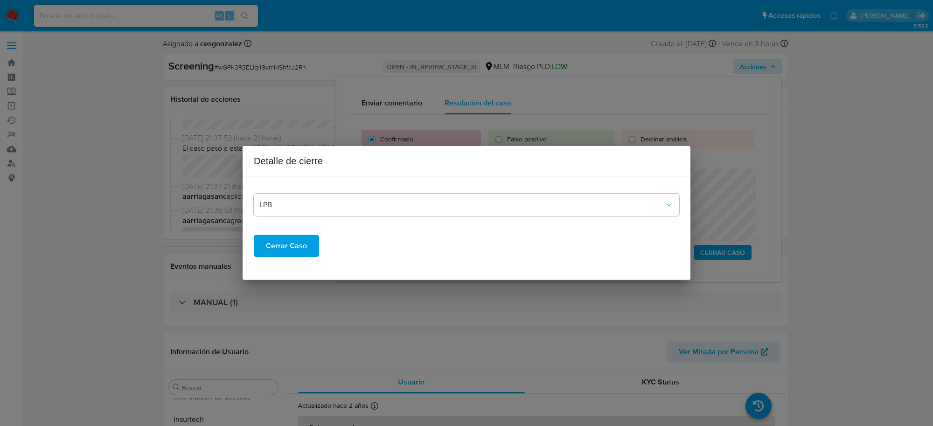
click at [290, 252] on span "Cerrar Caso" at bounding box center [286, 245] width 41 height 21
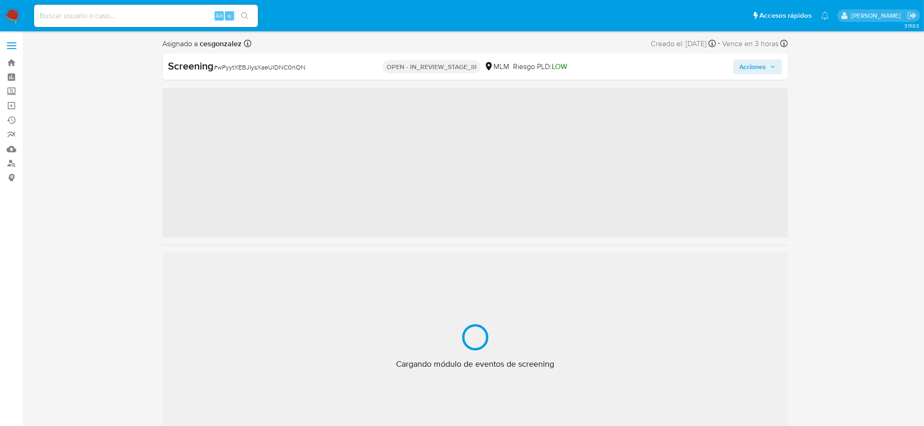
scroll to position [393, 0]
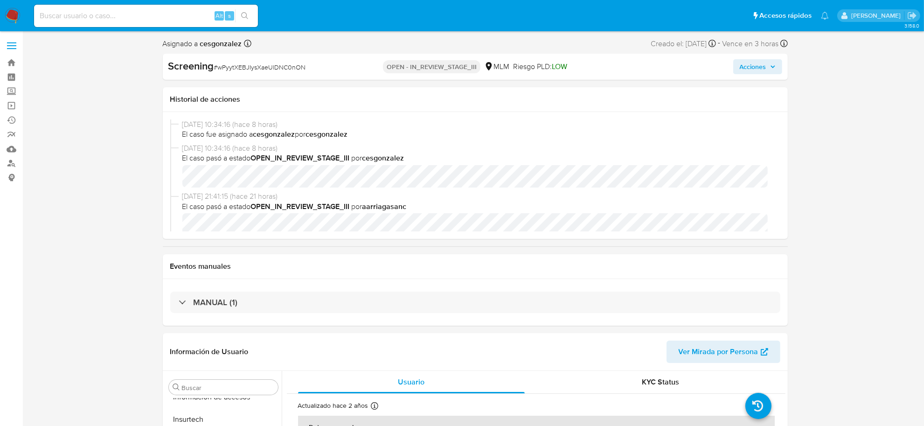
select select "10"
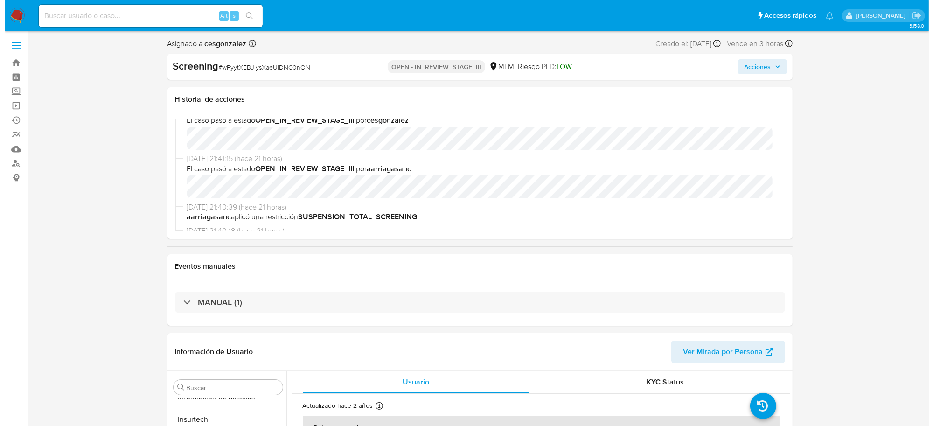
scroll to position [58, 0]
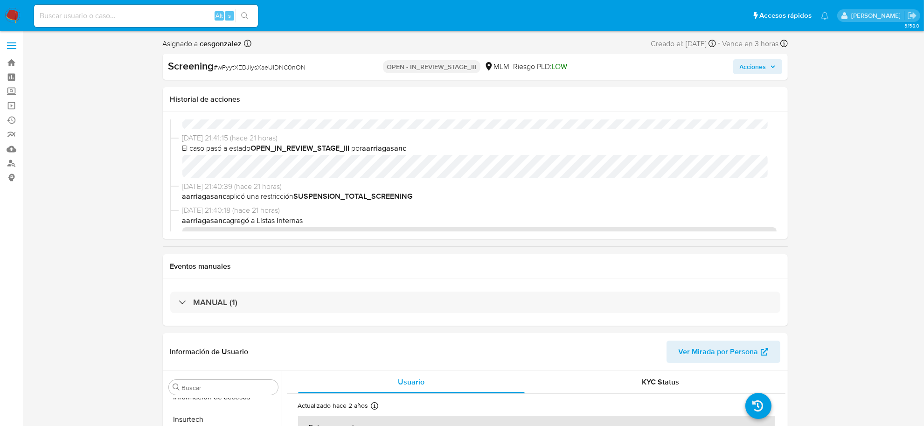
click at [752, 64] on span "Acciones" at bounding box center [753, 66] width 27 height 15
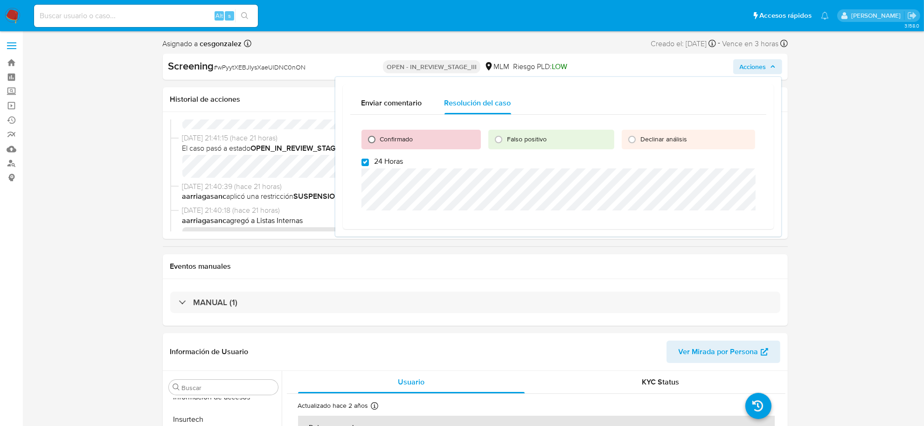
click at [374, 140] on input "Confirmado" at bounding box center [371, 139] width 15 height 15
radio input "true"
click at [367, 162] on input "24 Horas" at bounding box center [364, 162] width 7 height 7
checkbox input "false"
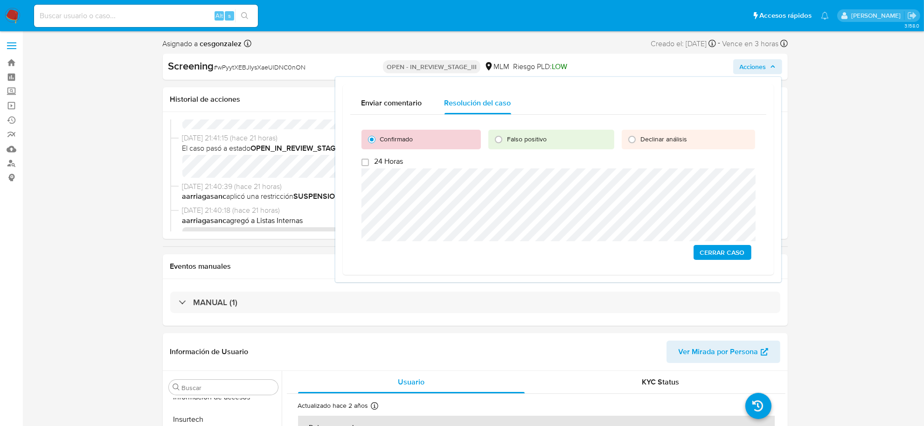
click at [740, 255] on span "Cerrar Caso" at bounding box center [722, 252] width 45 height 13
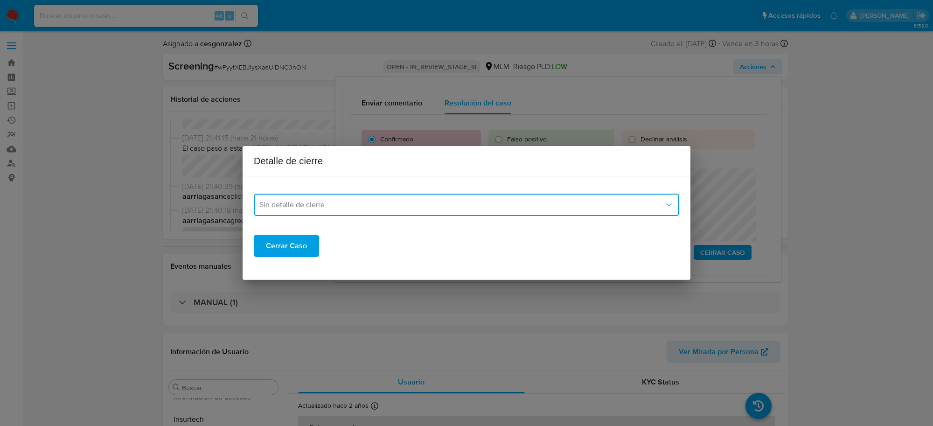
click at [504, 208] on span "Sin detalle de cierre" at bounding box center [461, 204] width 405 height 9
click at [332, 222] on div "LPB" at bounding box center [466, 216] width 414 height 22
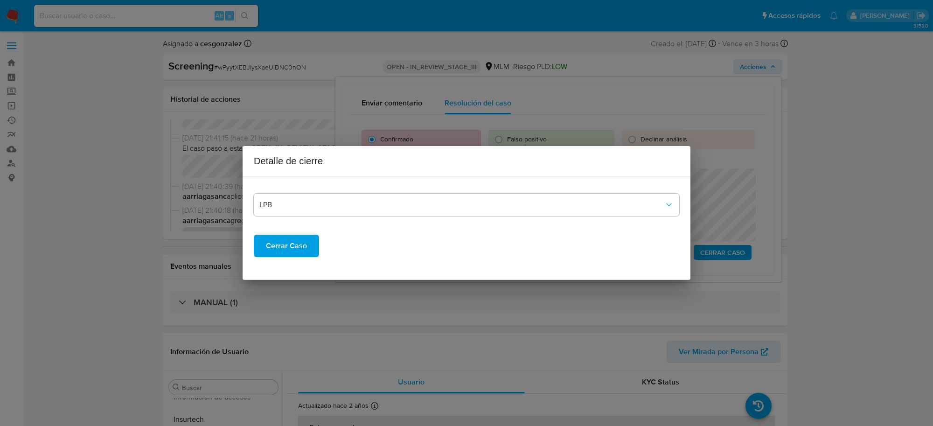
click at [298, 243] on span "Cerrar Caso" at bounding box center [286, 245] width 41 height 21
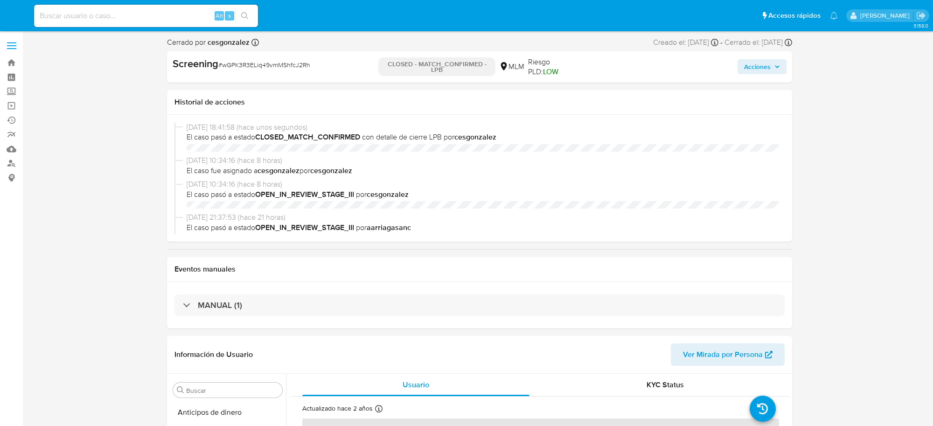
select select "10"
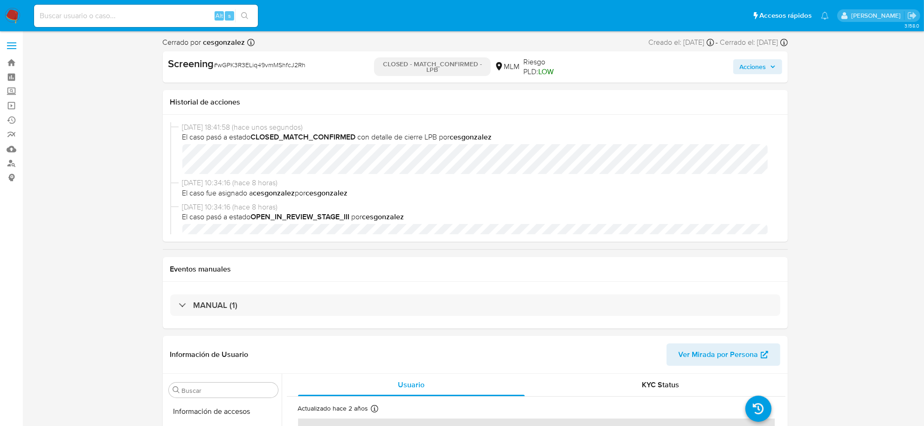
scroll to position [393, 0]
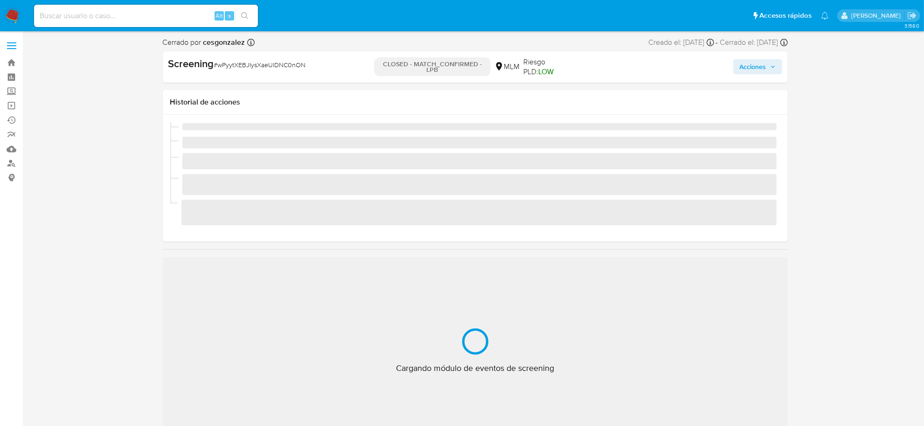
scroll to position [393, 0]
